Goal: Task Accomplishment & Management: Use online tool/utility

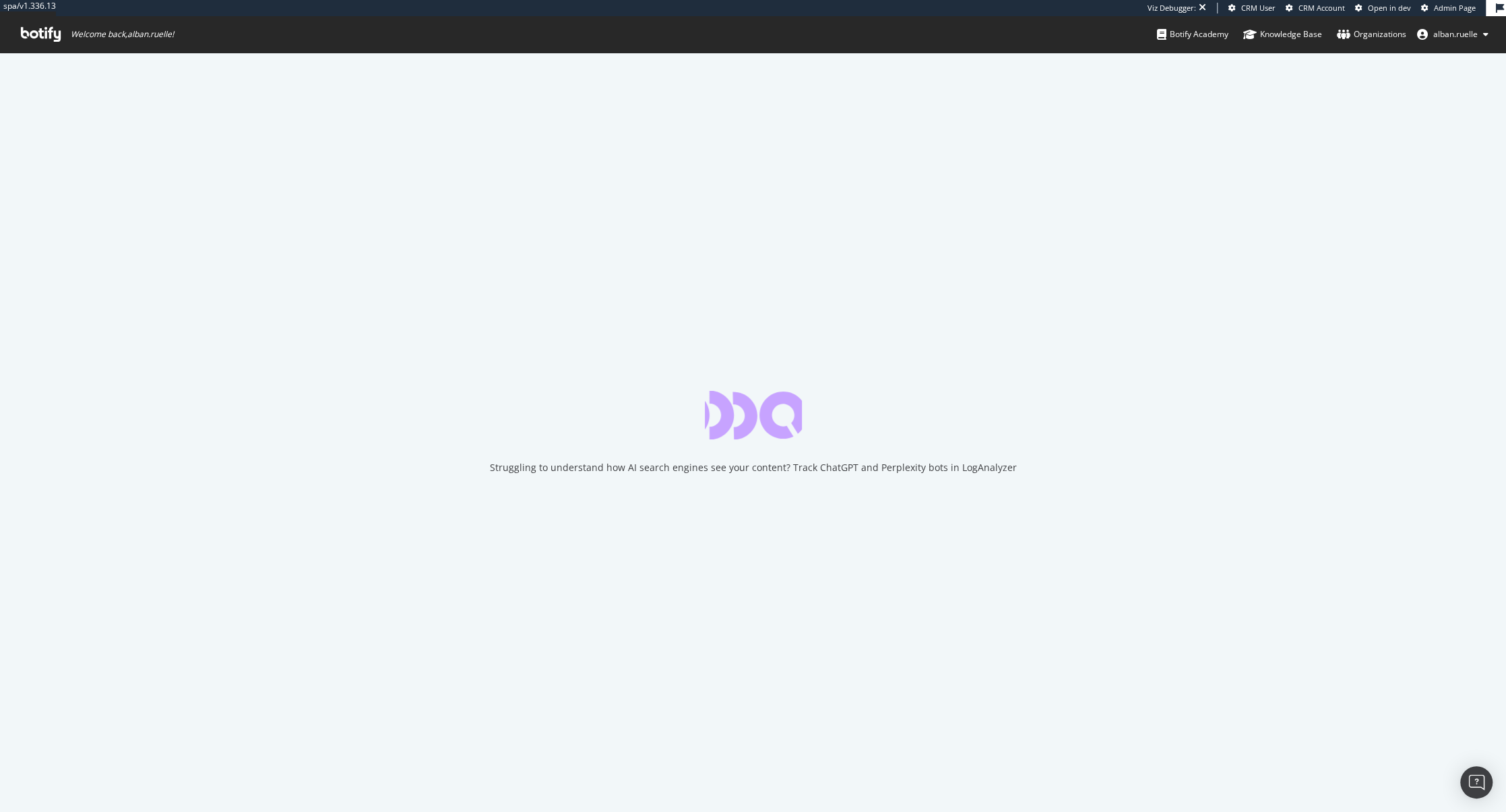
click at [1451, 9] on span "Admin Page" at bounding box center [1455, 7] width 42 height 10
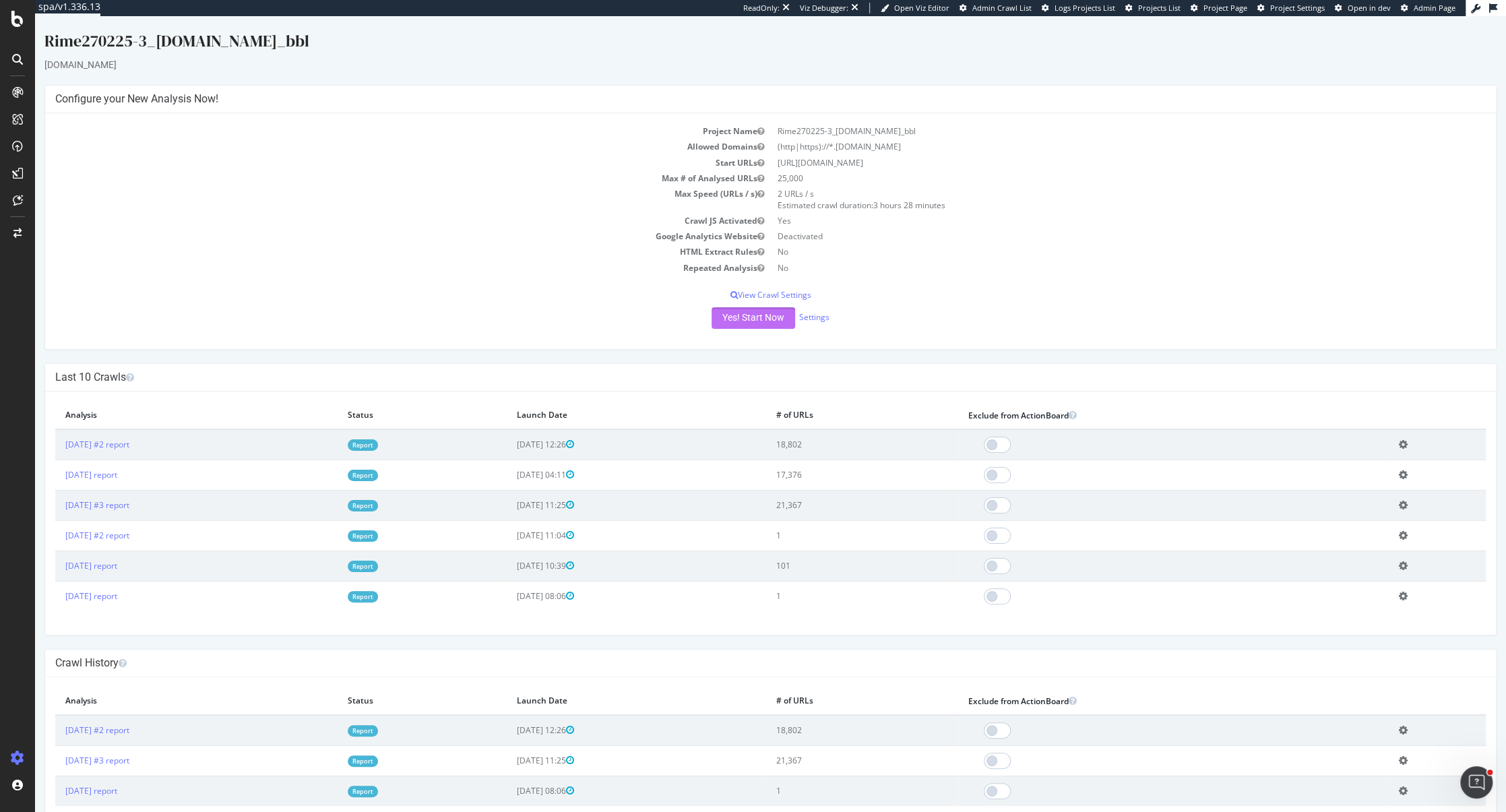
click at [743, 316] on button "Yes! Start Now" at bounding box center [753, 317] width 83 height 22
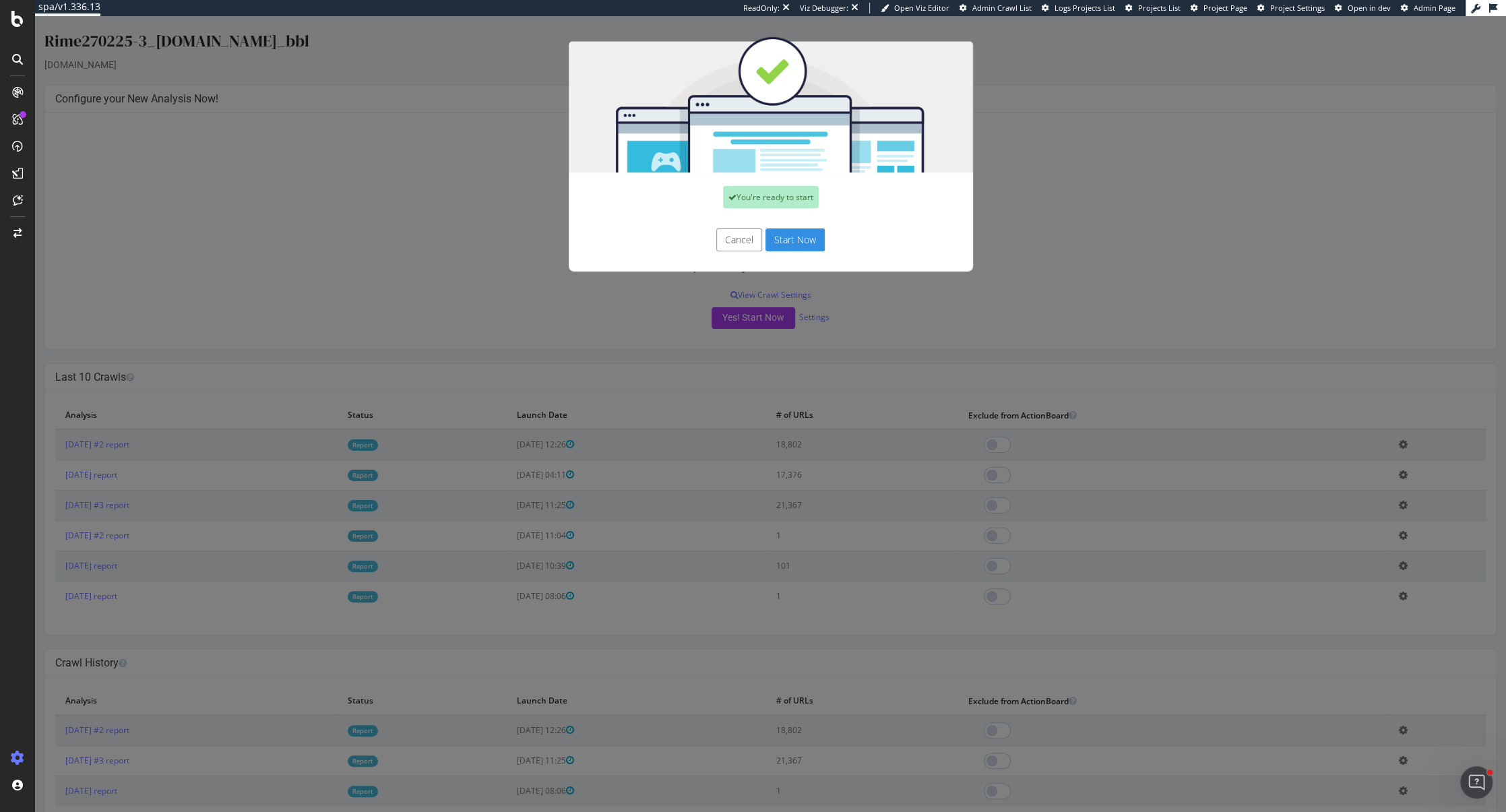
click at [786, 246] on button "Start Now" at bounding box center [795, 239] width 59 height 22
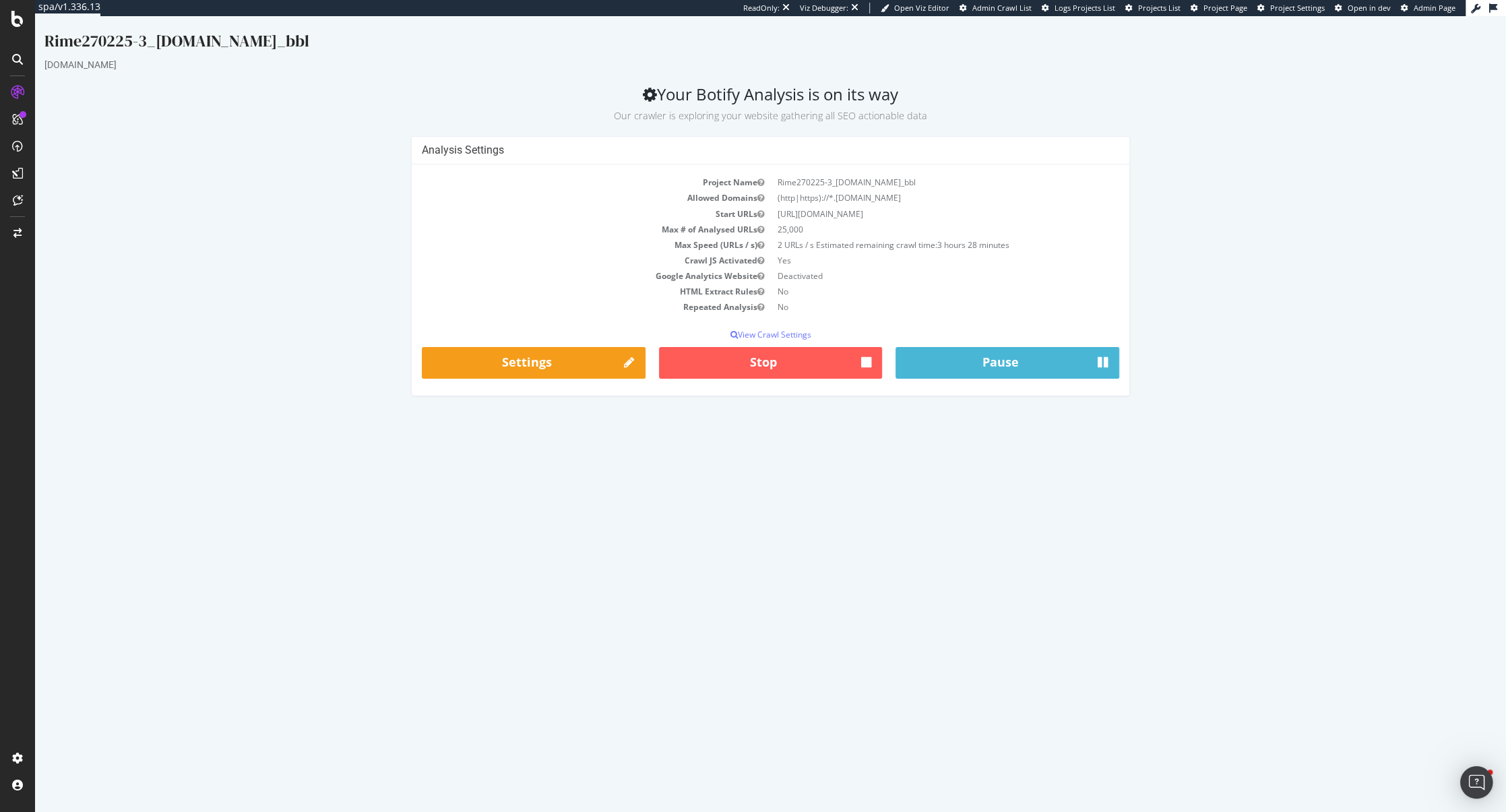
click at [738, 410] on html "Rime270225-3_www.transavia.com_bbl transavia.com Your Botify Analysis is on its…" at bounding box center [770, 212] width 1471 height 394
